Goal: Download file/media

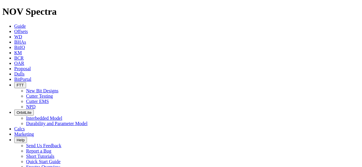
scroll to position [166, 0]
